Goal: Task Accomplishment & Management: Manage account settings

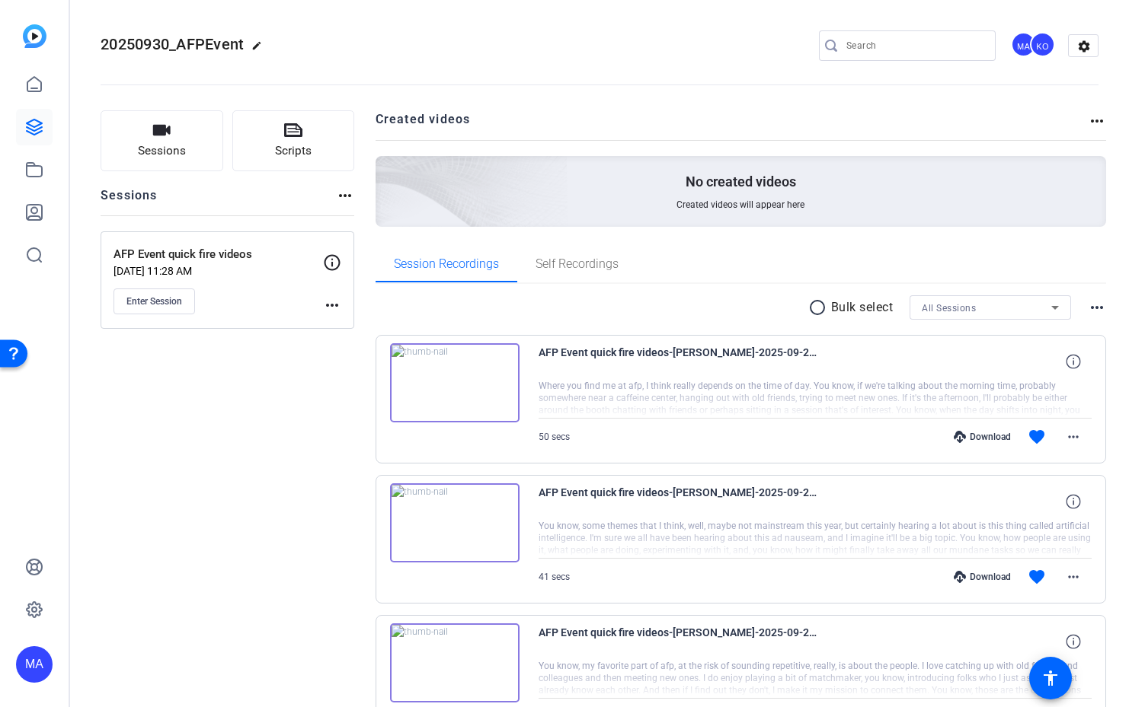
scroll to position [174, 0]
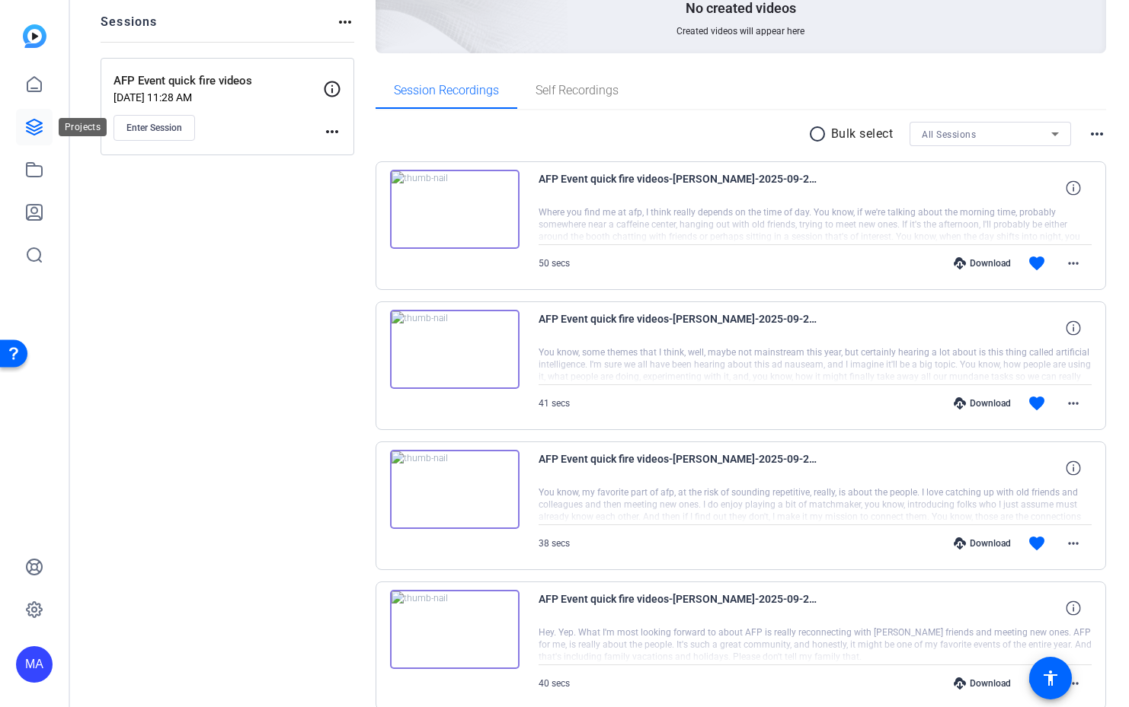
click at [34, 123] on icon at bounding box center [34, 127] width 18 height 18
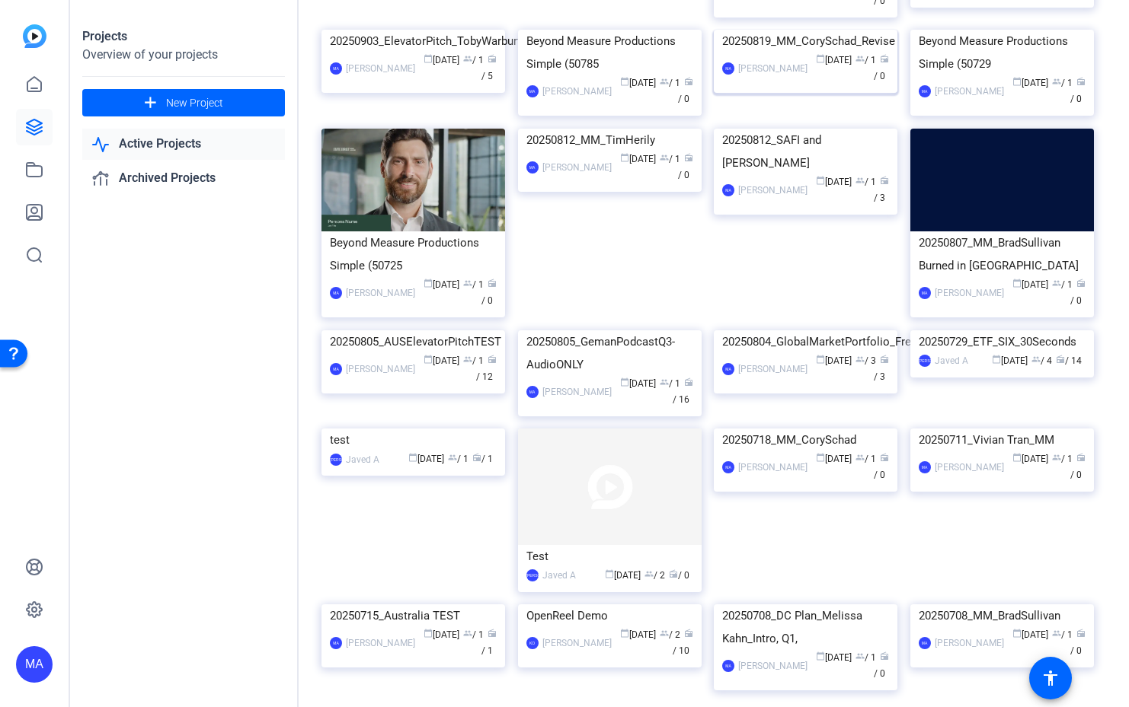
scroll to position [284, 0]
click at [32, 83] on icon at bounding box center [34, 84] width 18 height 18
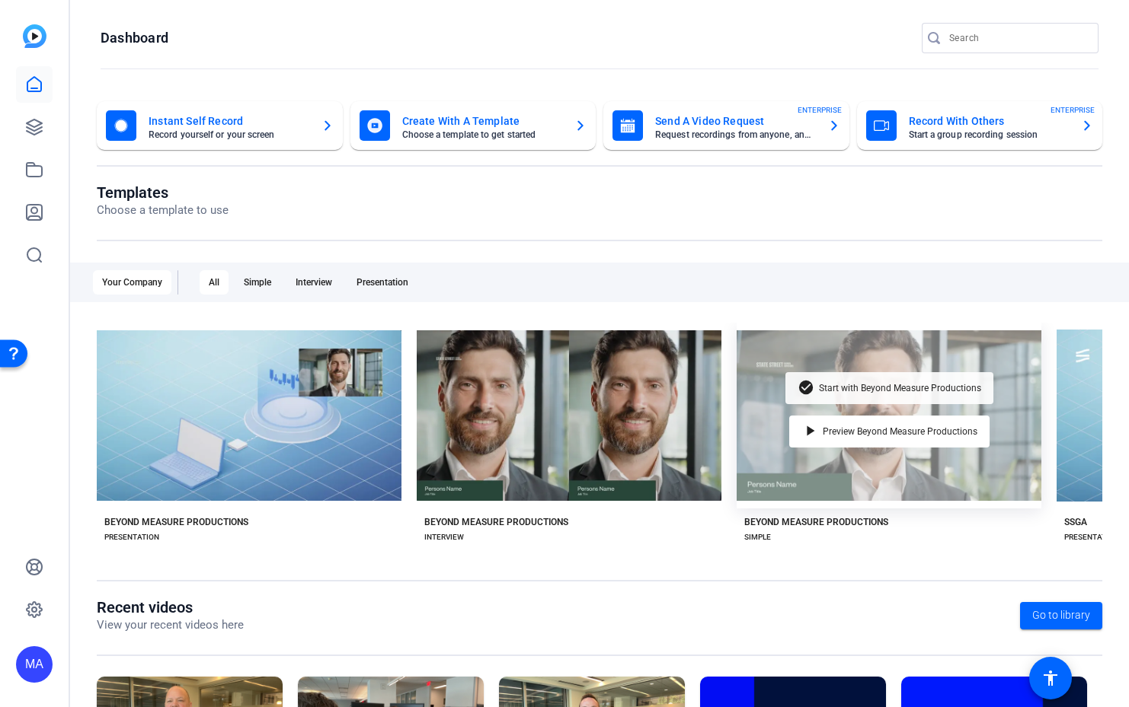
click at [859, 386] on span "Start with Beyond Measure Productions" at bounding box center [900, 388] width 162 height 9
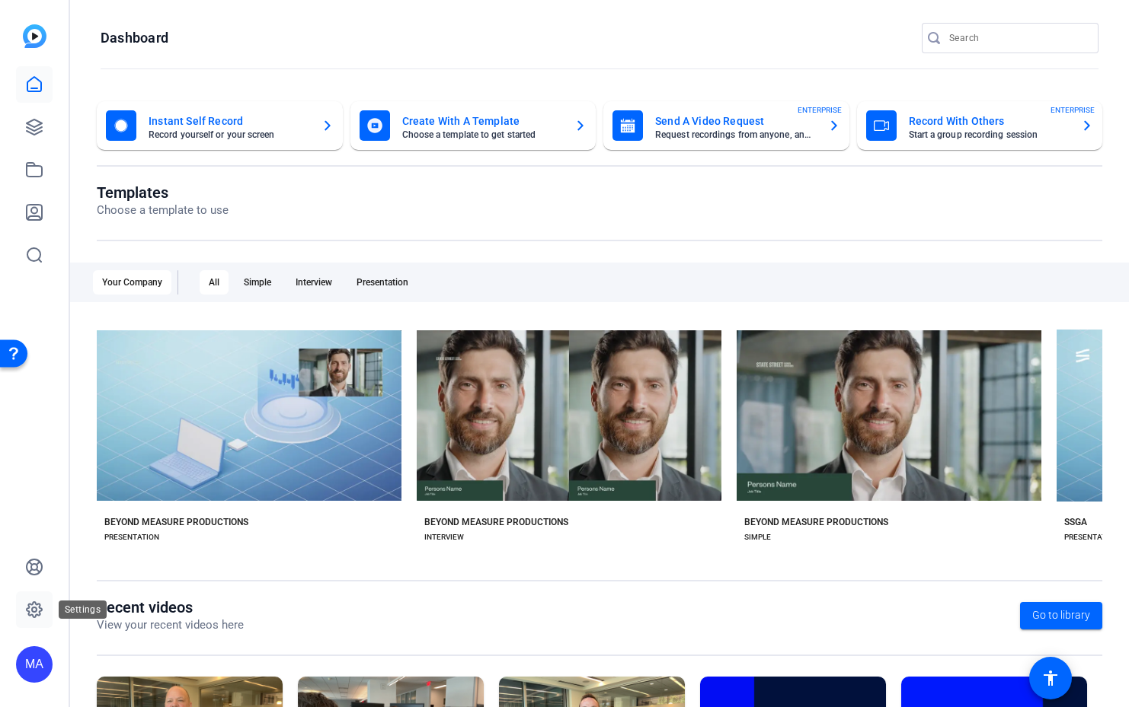
click at [34, 611] on icon at bounding box center [34, 610] width 18 height 18
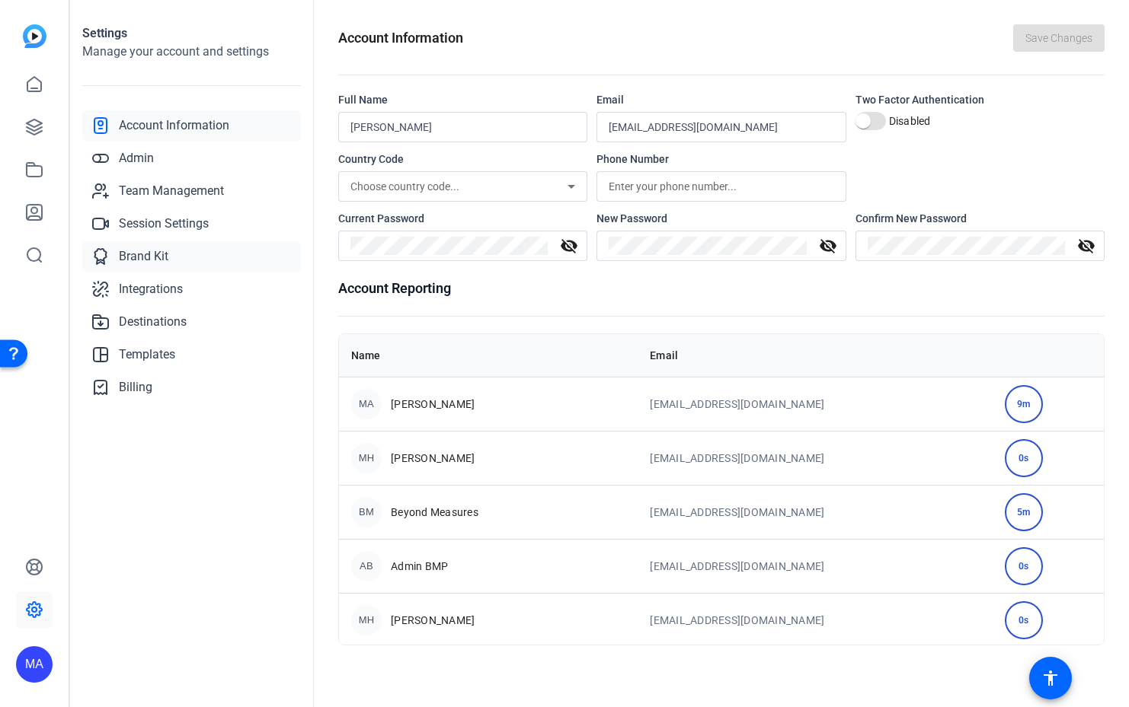
click at [135, 251] on span "Brand Kit" at bounding box center [143, 256] width 49 height 18
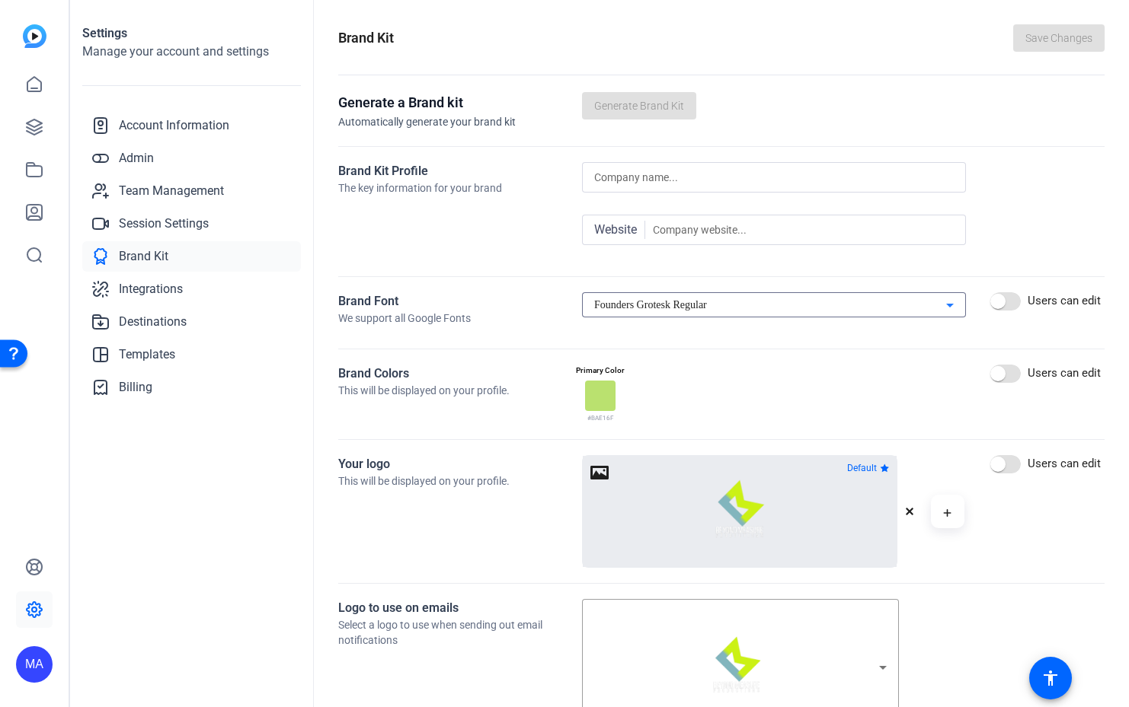
click at [940, 307] on icon at bounding box center [949, 305] width 18 height 18
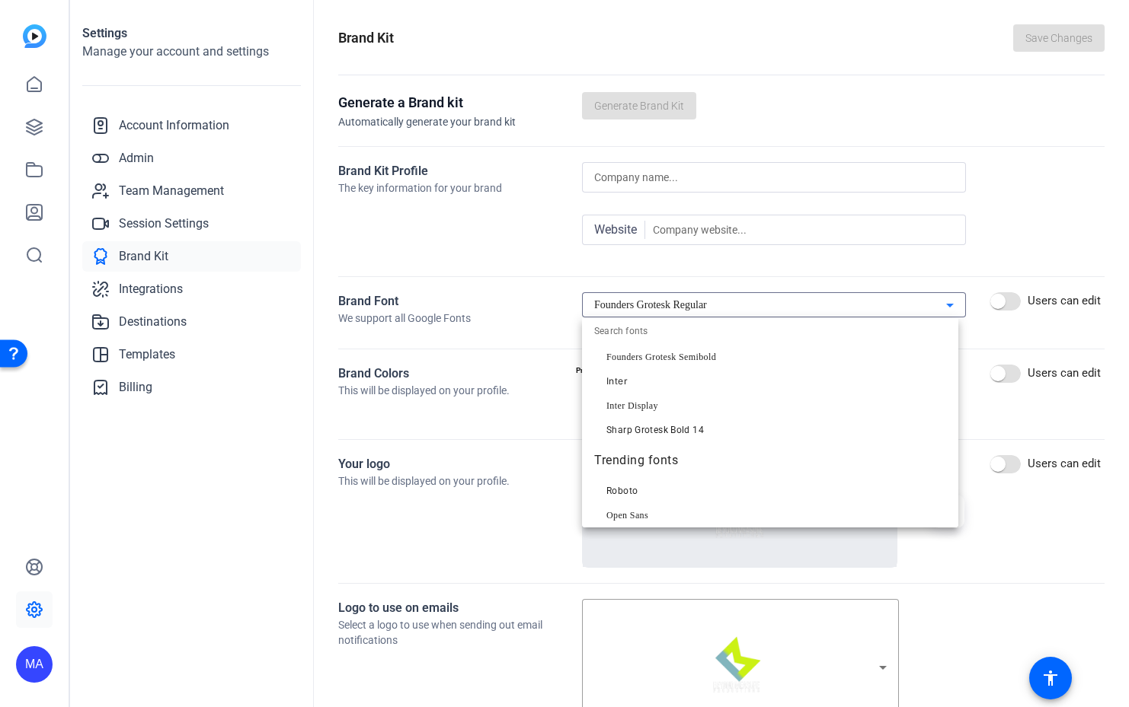
scroll to position [110, 0]
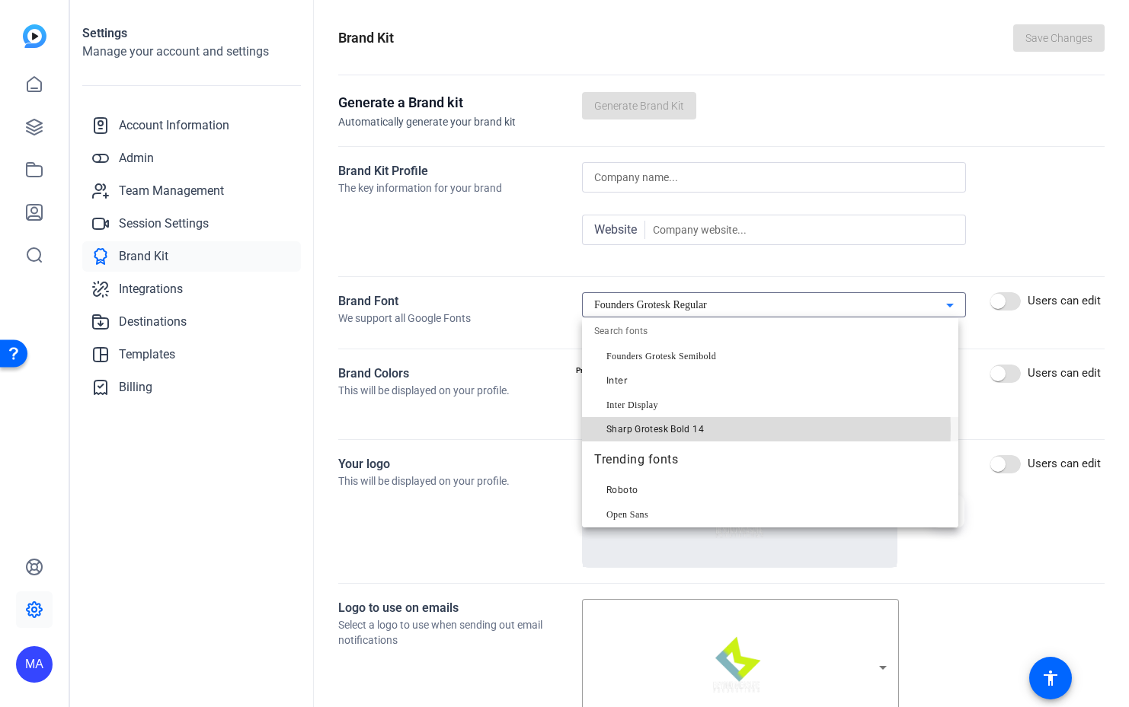
click at [694, 429] on span "Sharp Grotesk Bold 14" at bounding box center [654, 429] width 97 height 18
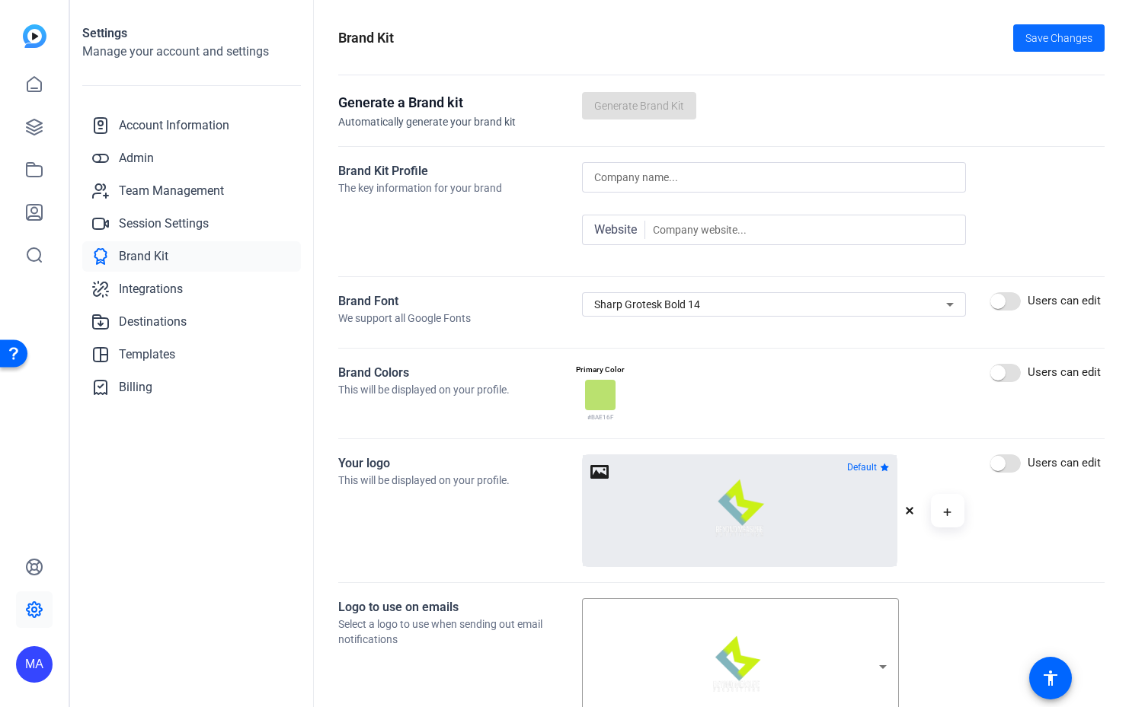
click at [1039, 30] on span "Save Changes" at bounding box center [1058, 38] width 67 height 16
click at [943, 299] on icon at bounding box center [949, 304] width 18 height 18
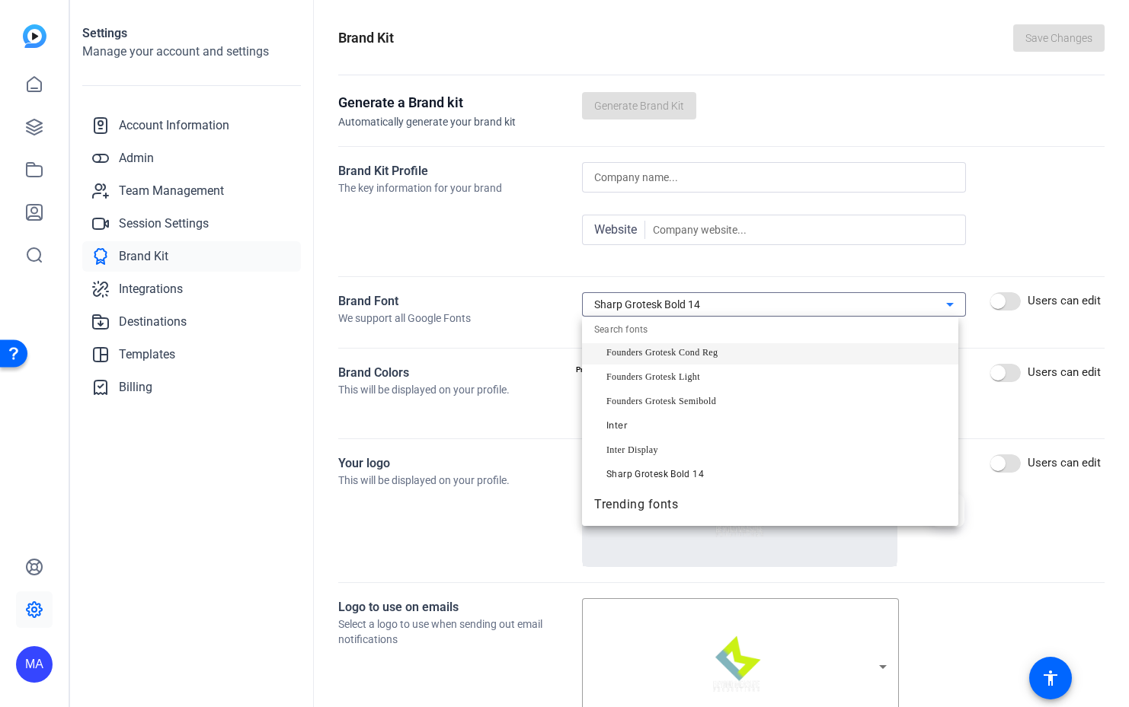
scroll to position [64, 0]
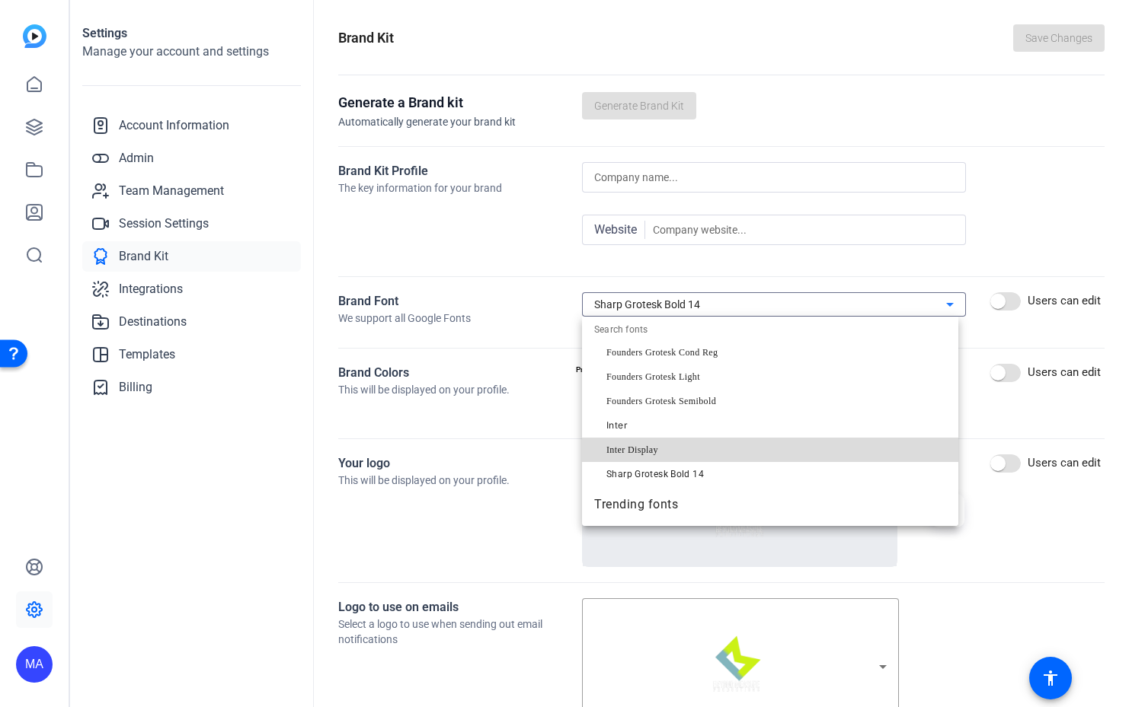
click at [800, 445] on mat-option "Inter Display" at bounding box center [770, 450] width 376 height 24
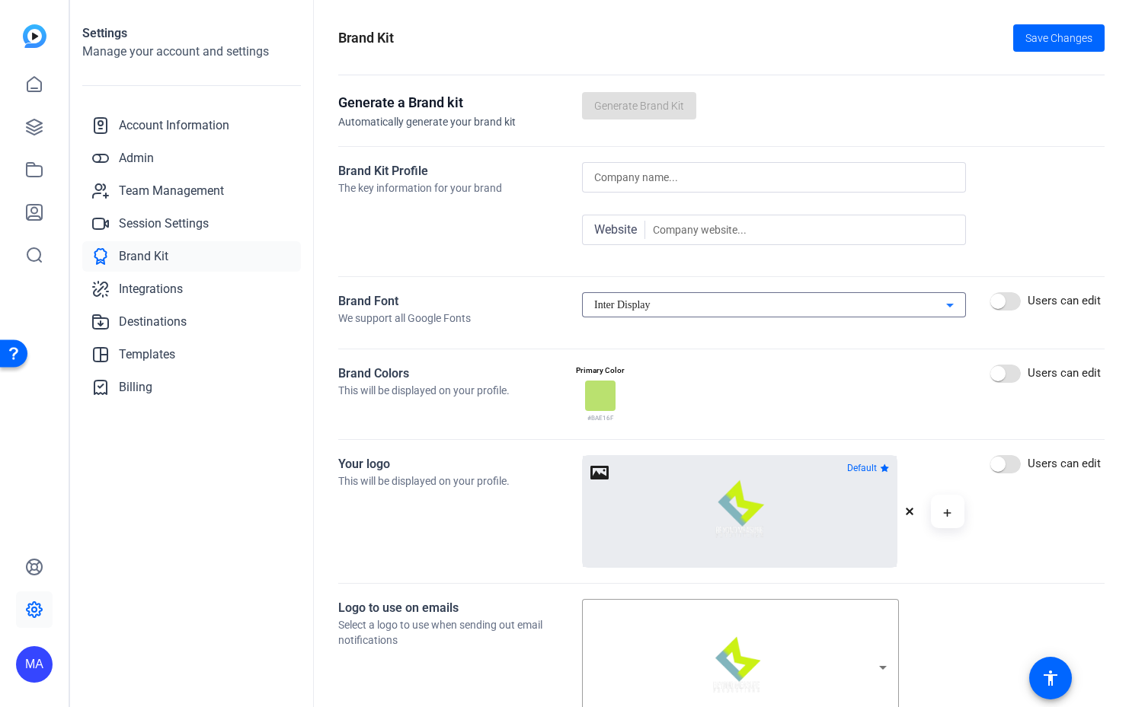
click at [946, 301] on icon at bounding box center [949, 305] width 18 height 18
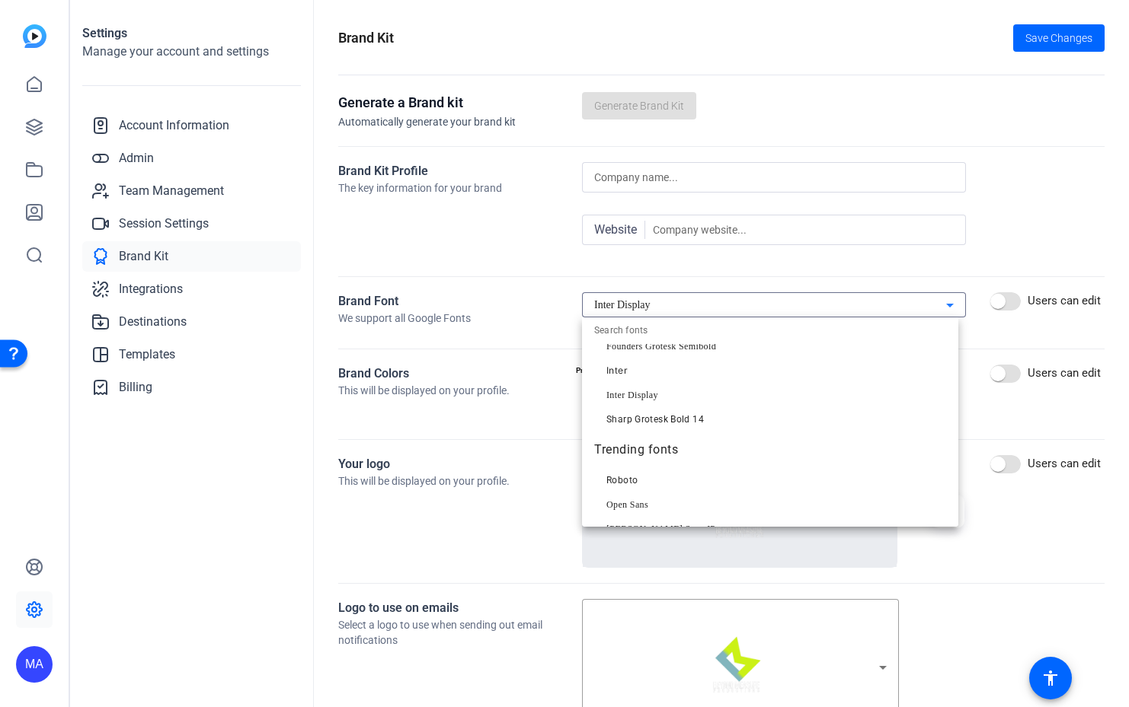
scroll to position [120, 0]
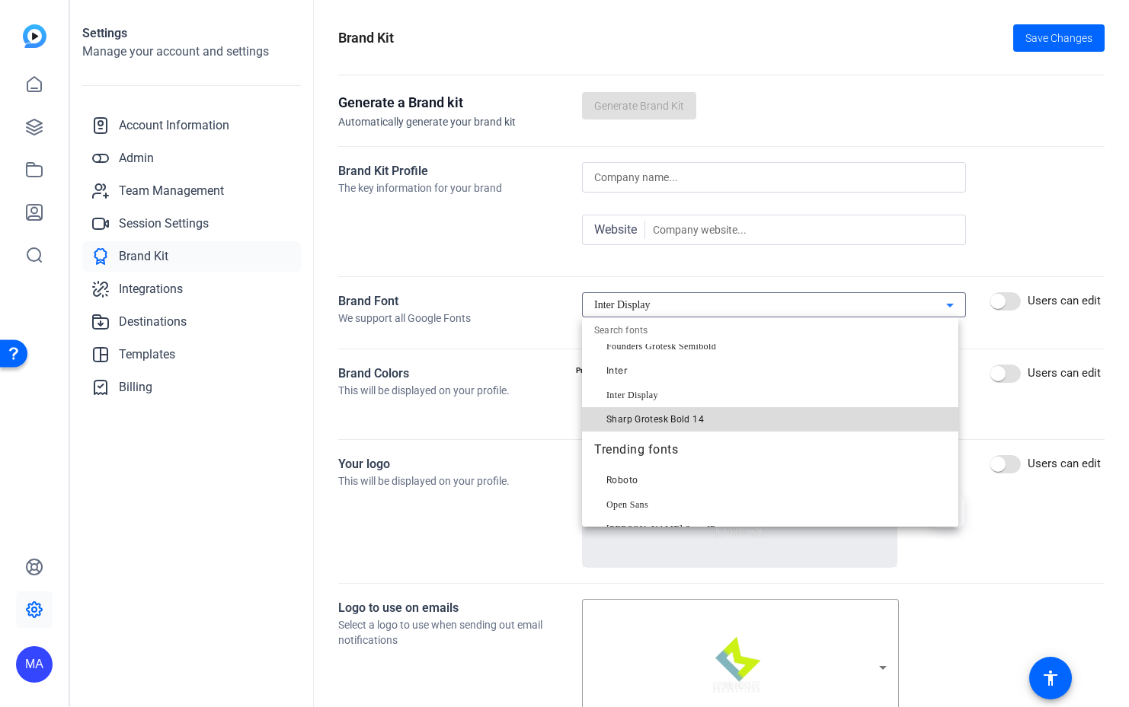
click at [803, 415] on mat-option "Sharp Grotesk Bold 14" at bounding box center [770, 419] width 376 height 24
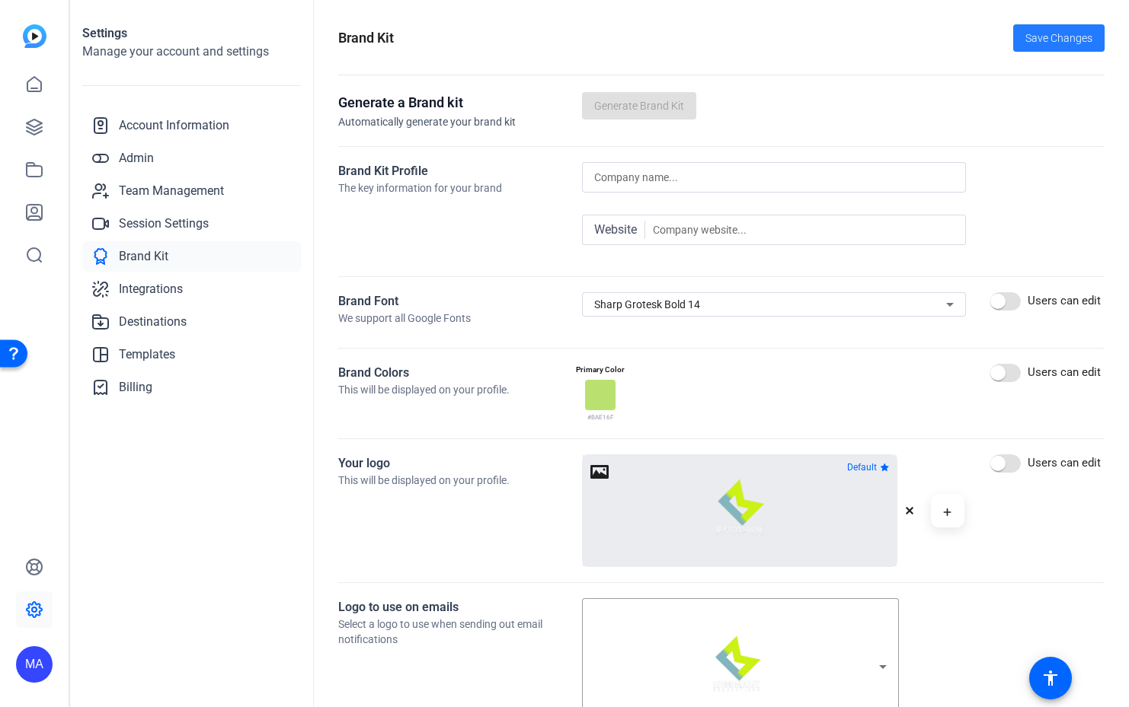
click at [1037, 44] on span "Save Changes" at bounding box center [1058, 38] width 67 height 16
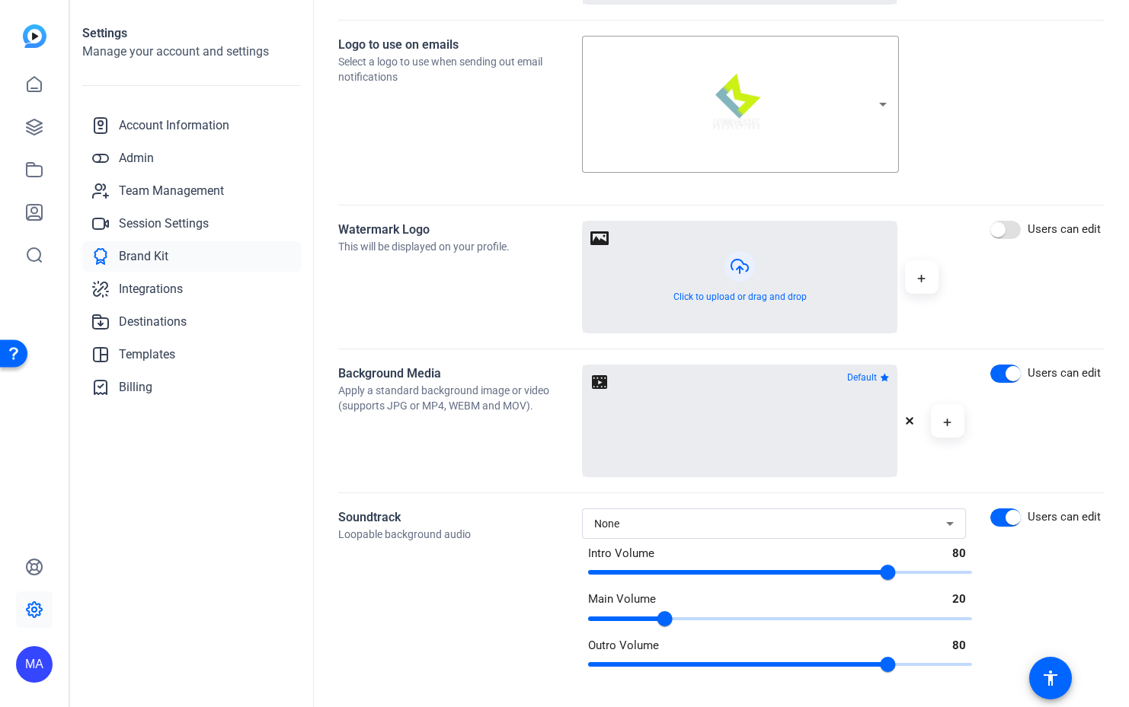
scroll to position [0, 0]
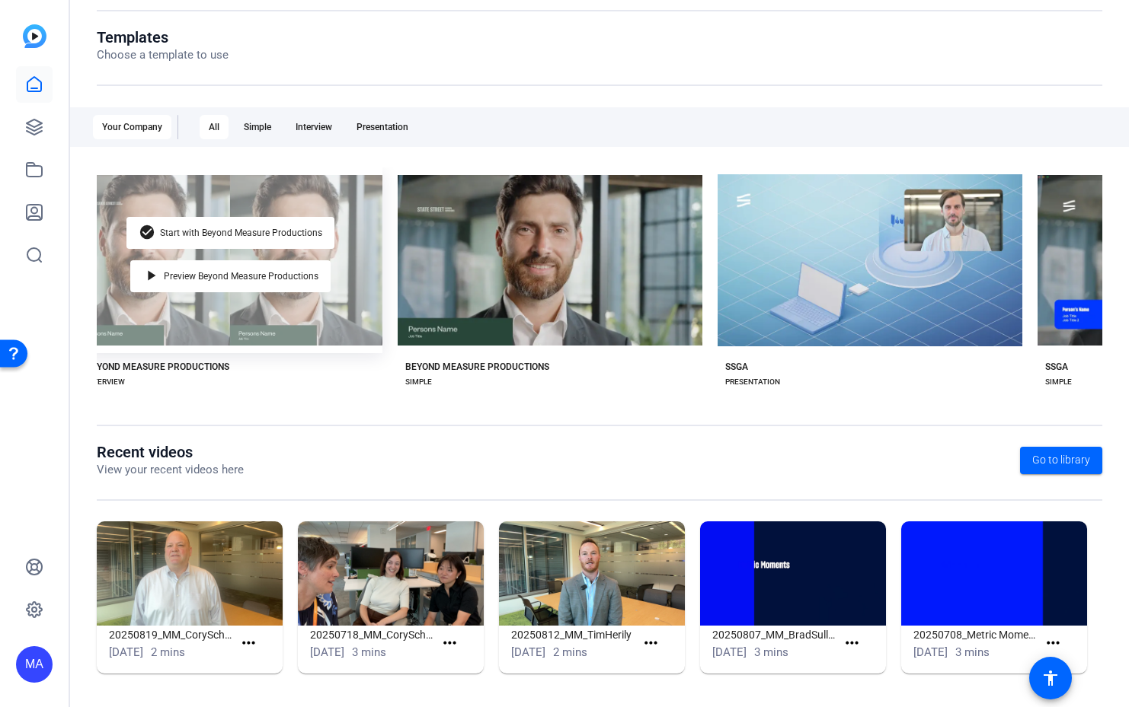
scroll to position [0, 586]
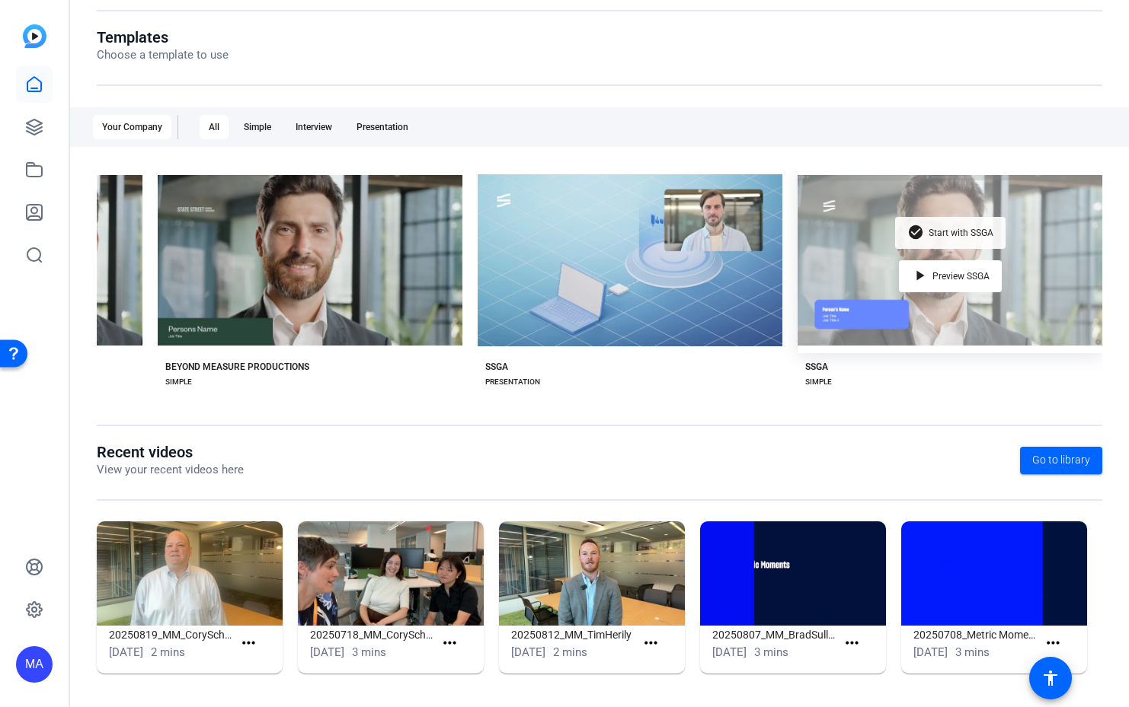
click at [930, 234] on span "Start with SSGA" at bounding box center [960, 232] width 65 height 9
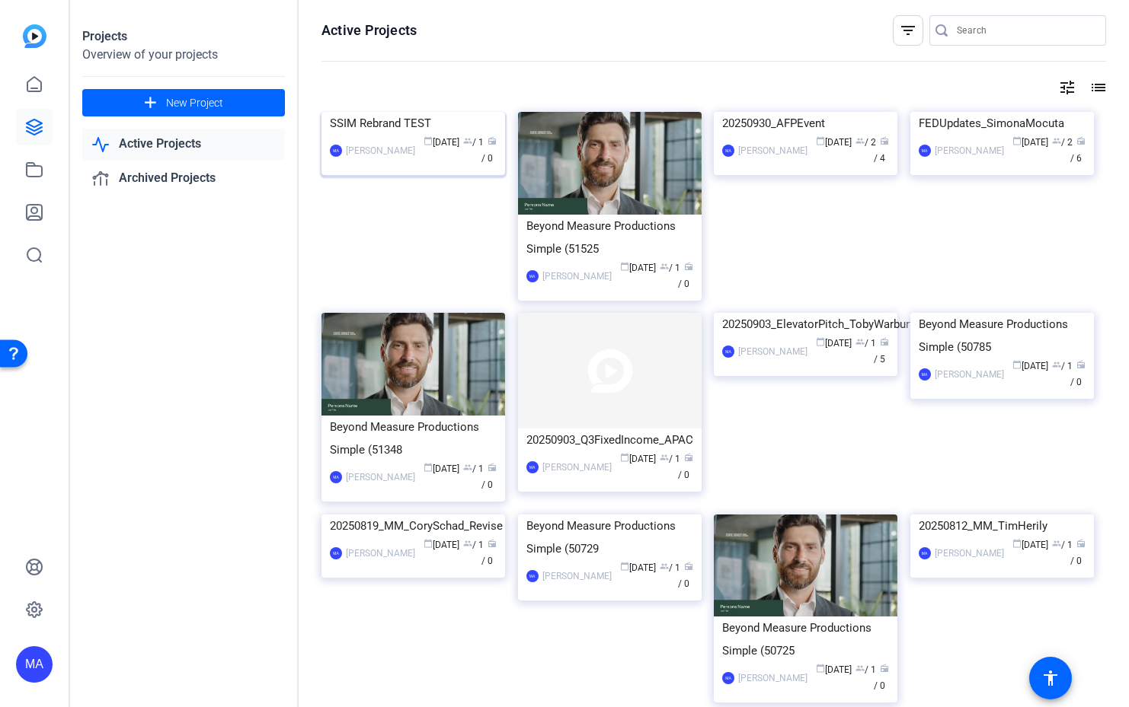
click at [404, 112] on img at bounding box center [413, 112] width 184 height 0
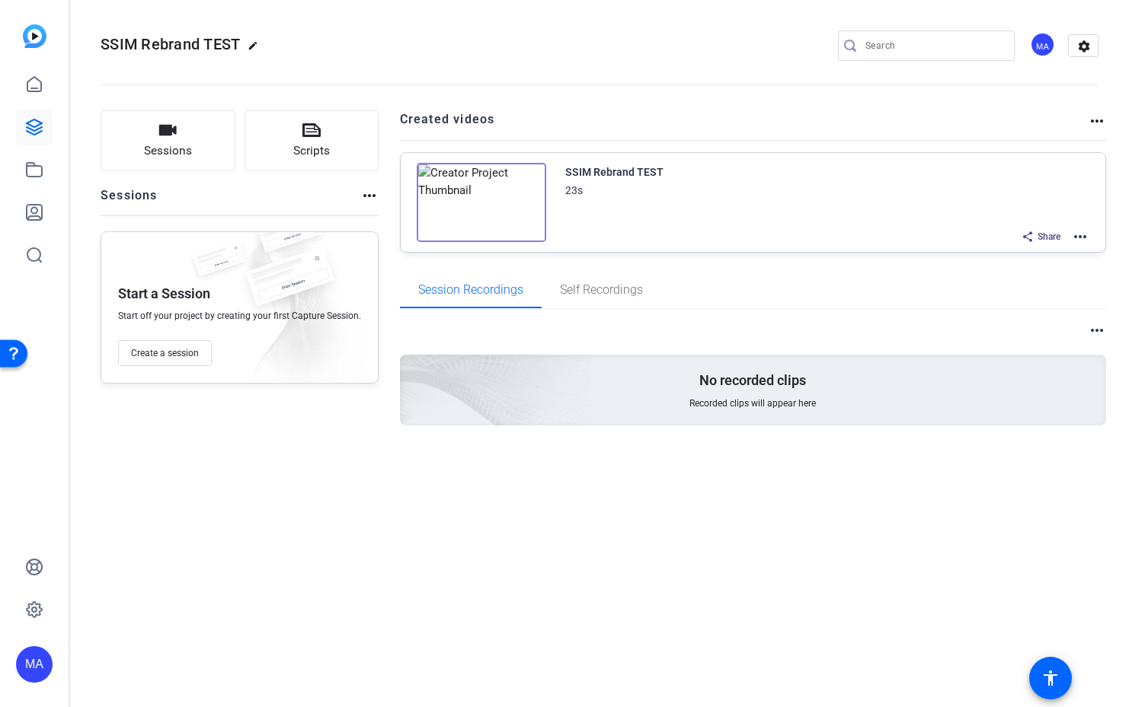
click at [1084, 241] on mat-icon "more_horiz" at bounding box center [1080, 237] width 18 height 18
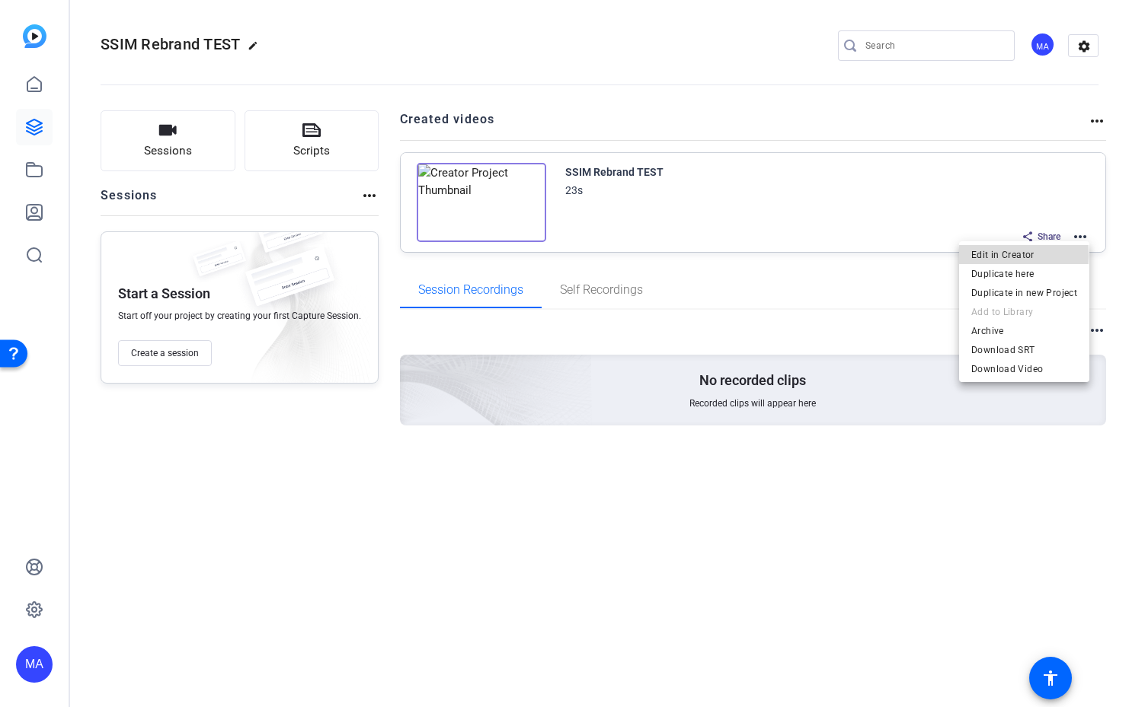
click at [982, 256] on span "Edit in Creator" at bounding box center [1024, 255] width 106 height 18
